Goal: Task Accomplishment & Management: Use online tool/utility

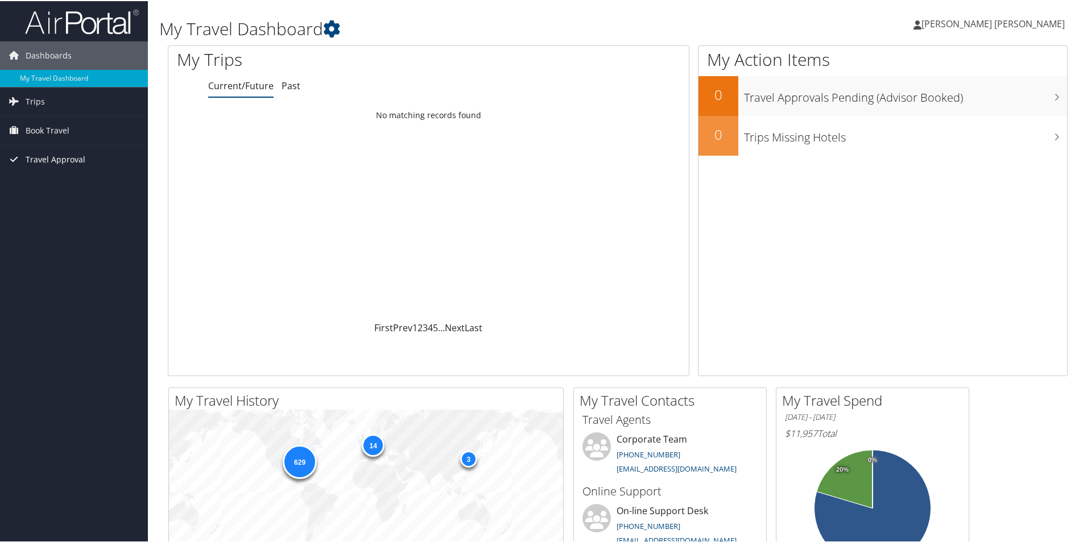
click at [63, 156] on span "Travel Approval" at bounding box center [56, 158] width 60 height 28
click at [46, 124] on span "Book Travel" at bounding box center [48, 129] width 44 height 28
click at [58, 181] on link "Book/Manage Online Trips" at bounding box center [74, 186] width 148 height 17
click at [55, 181] on link "Book/Manage Online Trips" at bounding box center [74, 186] width 148 height 17
